Goal: Browse casually

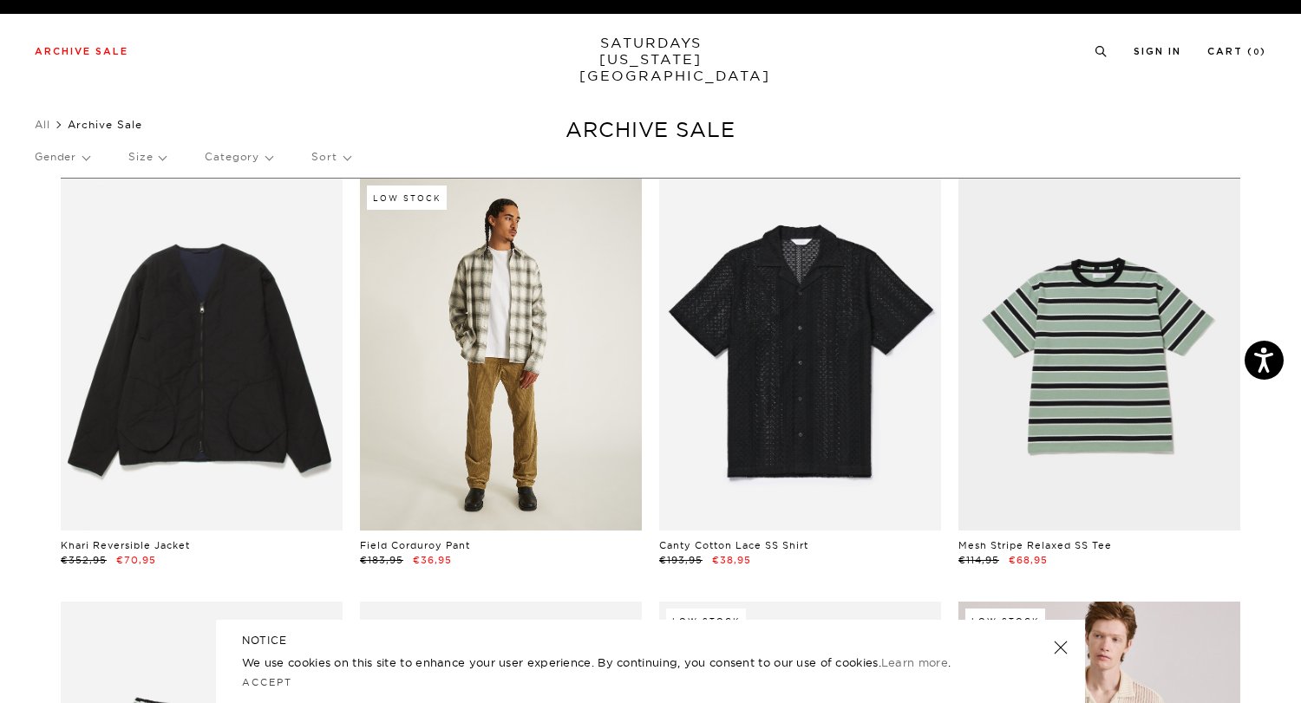
click at [552, 312] on link at bounding box center [501, 355] width 282 height 352
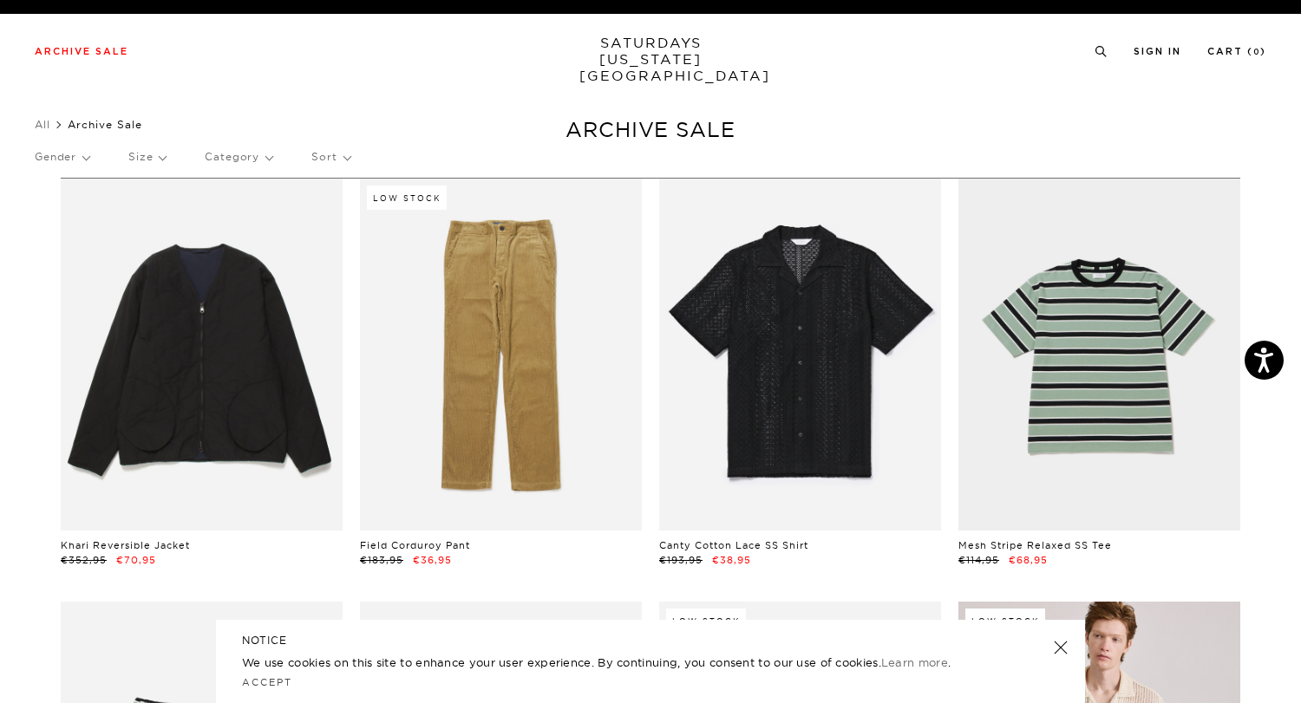
click at [634, 53] on link "SATURDAYS NEW YORK CITY" at bounding box center [650, 59] width 143 height 49
